Goal: Information Seeking & Learning: Learn about a topic

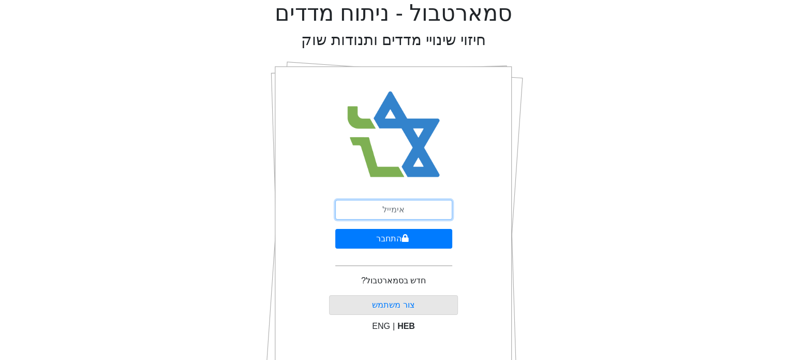
click at [401, 208] on input "email" at bounding box center [393, 210] width 117 height 20
type input "[EMAIL_ADDRESS][DOMAIN_NAME]"
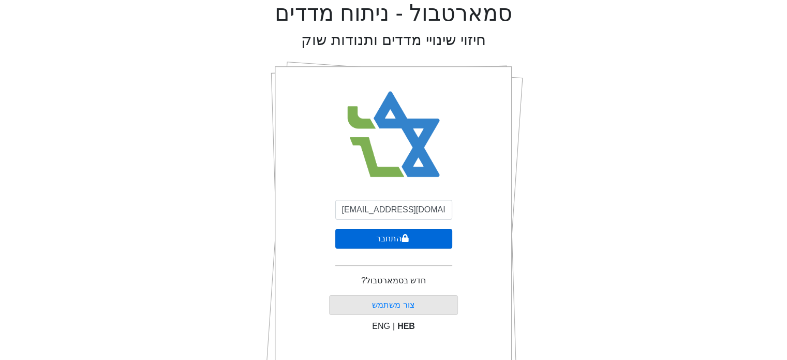
click at [401, 241] on icon "submit" at bounding box center [404, 238] width 7 height 8
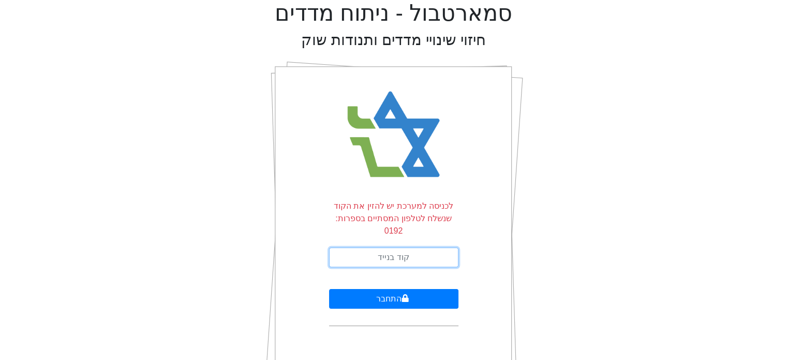
click at [401, 247] on input "text" at bounding box center [393, 257] width 129 height 20
type input "372198"
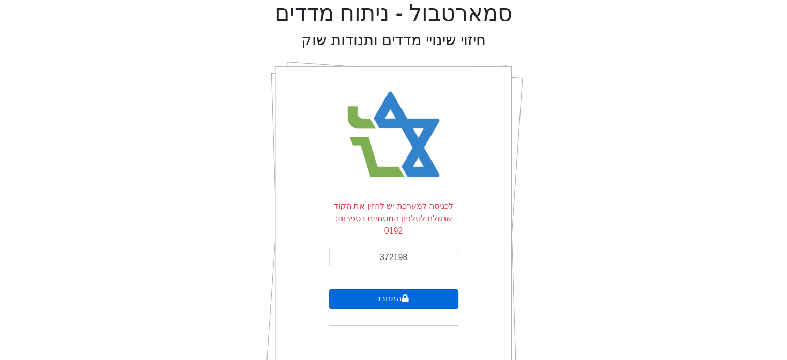
click at [384, 289] on button "התחבר" at bounding box center [393, 299] width 129 height 20
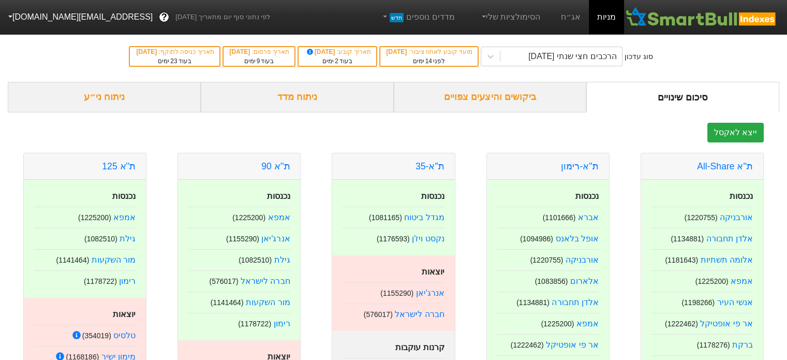
click at [306, 110] on div "ניתוח מדד" at bounding box center [297, 97] width 193 height 31
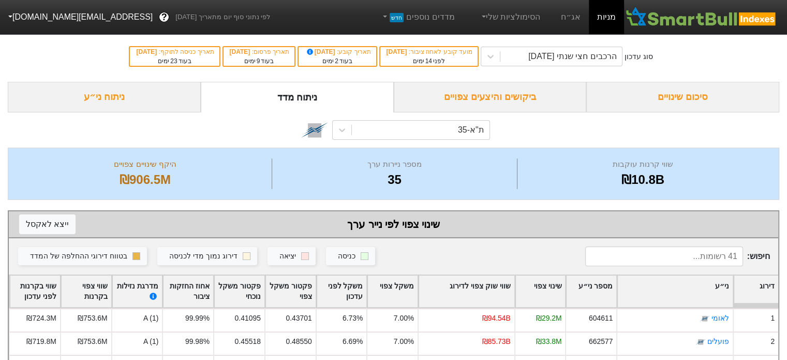
click at [125, 101] on div "ניתוח ני״ע" at bounding box center [104, 97] width 193 height 31
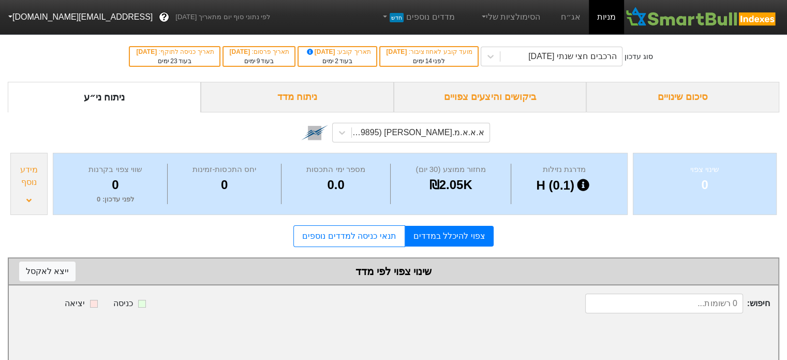
click at [512, 98] on div "ביקושים והיצעים צפויים" at bounding box center [490, 97] width 193 height 31
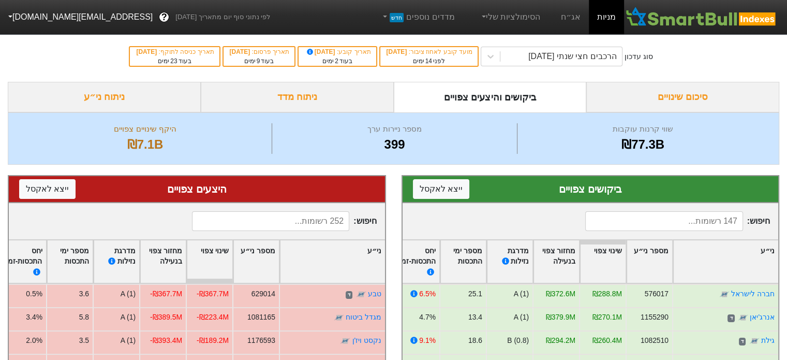
click at [140, 97] on div "ניתוח ני״ע" at bounding box center [104, 97] width 193 height 31
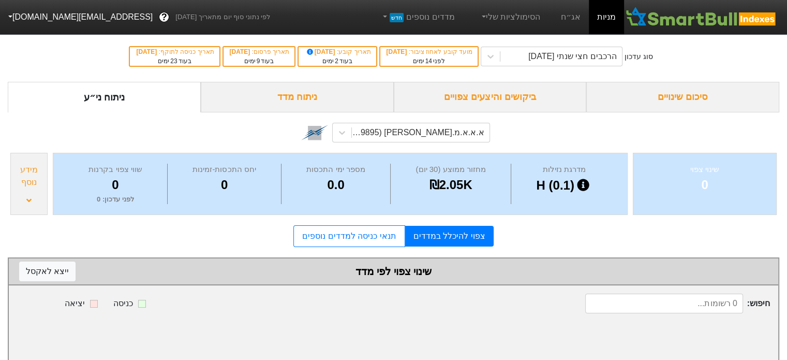
click at [476, 97] on div "ביקושים והיצעים צפויים" at bounding box center [490, 97] width 193 height 31
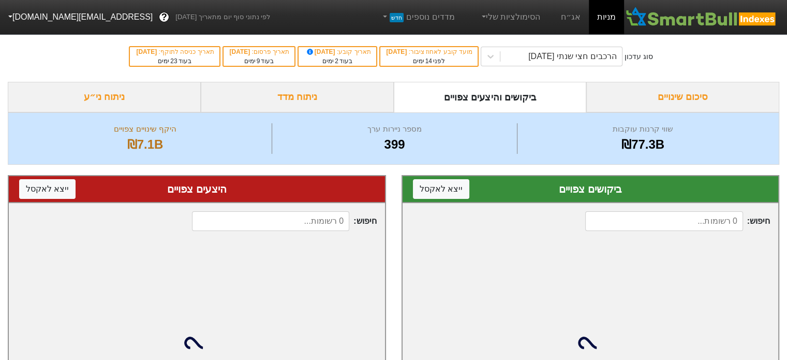
click at [633, 93] on div "סיכום שינויים" at bounding box center [682, 97] width 193 height 31
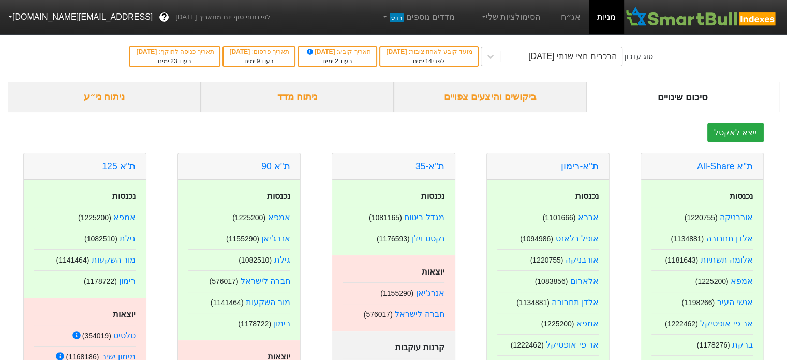
click at [348, 99] on div "ניתוח מדד" at bounding box center [297, 97] width 193 height 31
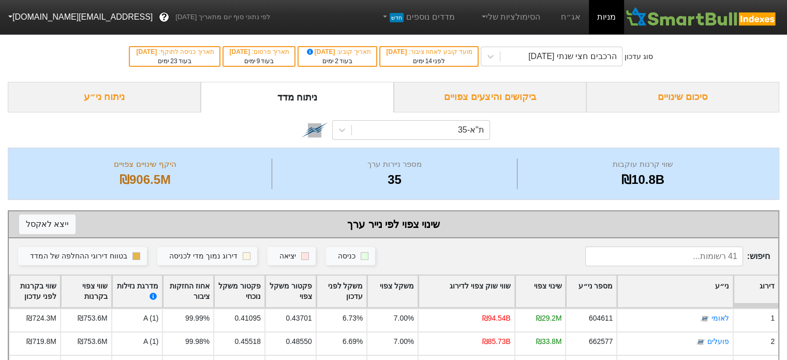
click at [686, 253] on input at bounding box center [663, 256] width 157 height 20
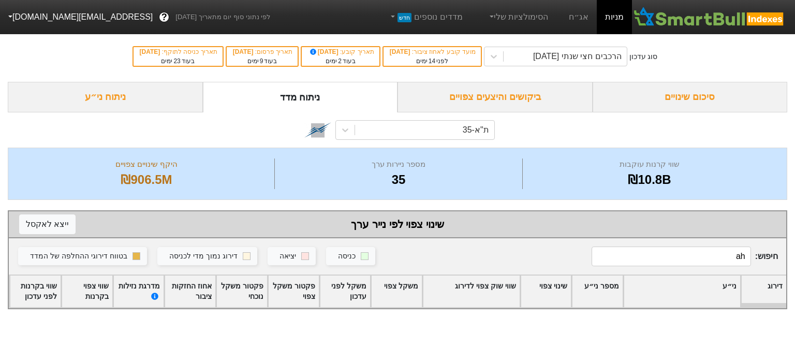
type input "a"
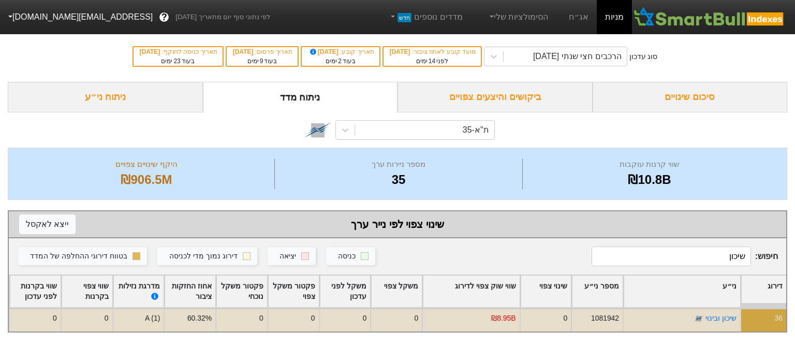
type input "שיכון"
click at [564, 324] on div "0" at bounding box center [545, 319] width 52 height 23
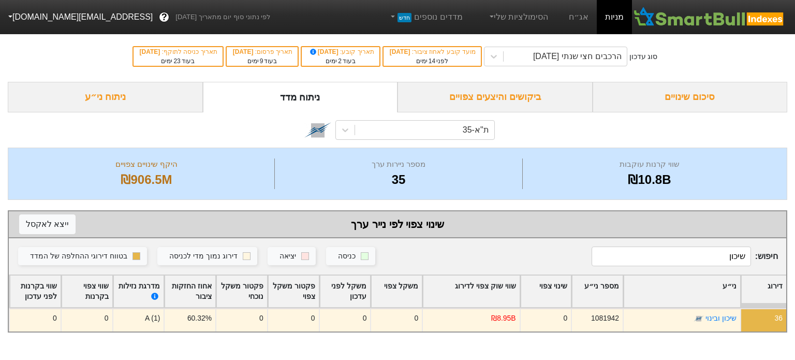
click at [476, 99] on div "ביקושים והיצעים צפויים" at bounding box center [494, 97] width 195 height 31
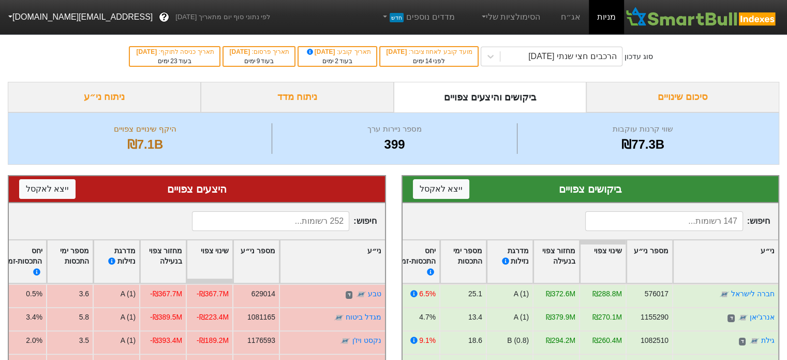
click at [625, 93] on div "סיכום שינויים" at bounding box center [682, 97] width 193 height 31
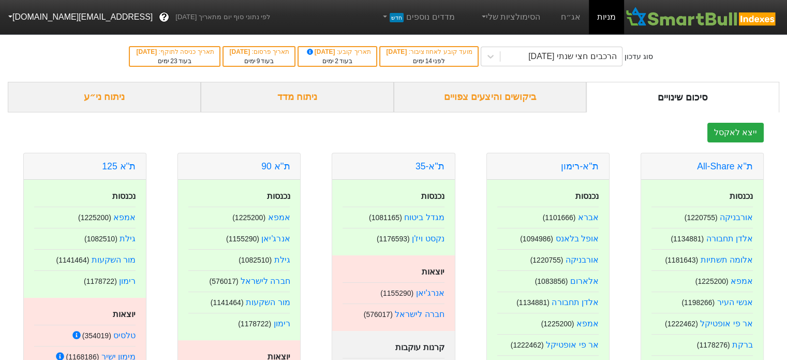
click at [305, 99] on div "ניתוח מדד" at bounding box center [297, 97] width 193 height 31
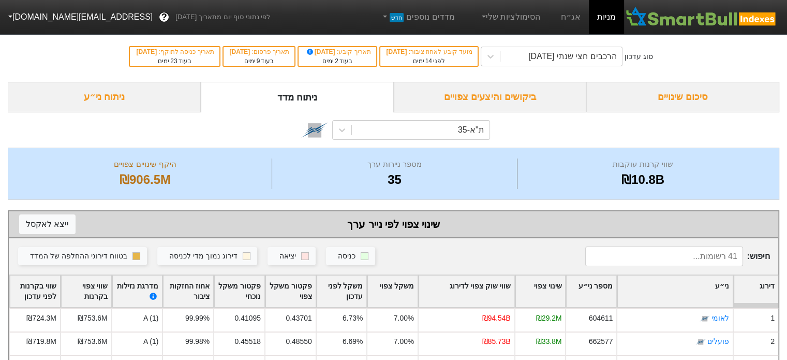
click at [428, 97] on div "ביקושים והיצעים צפויים" at bounding box center [490, 97] width 193 height 31
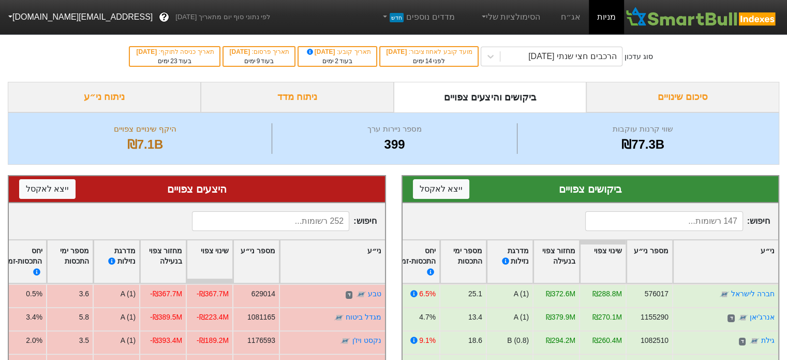
click at [323, 106] on div "ניתוח מדד" at bounding box center [297, 97] width 193 height 31
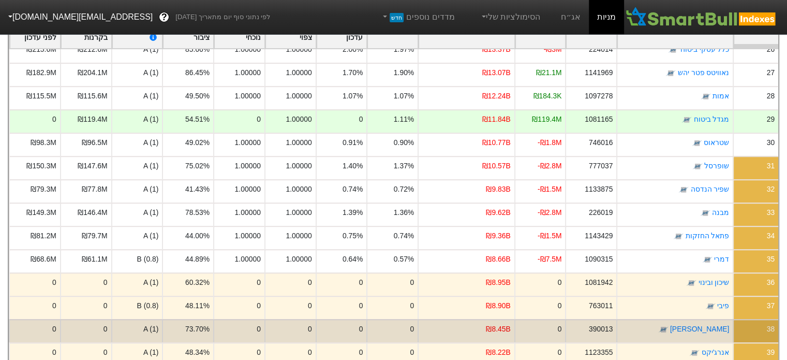
scroll to position [310, 0]
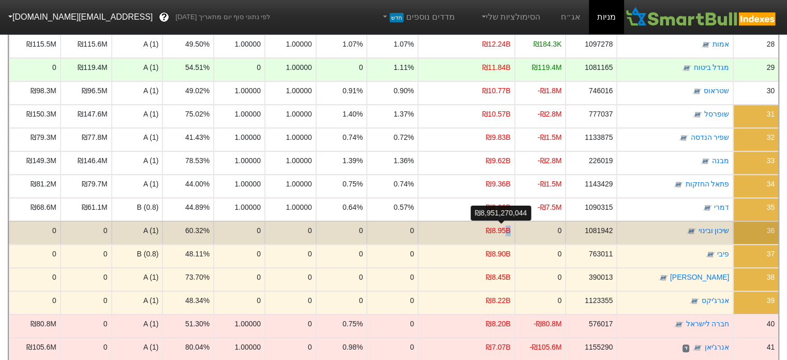
drag, startPoint x: 485, startPoint y: 232, endPoint x: 507, endPoint y: 232, distance: 22.8
click at [507, 232] on div "₪8.95B" at bounding box center [465, 231] width 97 height 23
